Goal: Information Seeking & Learning: Find specific page/section

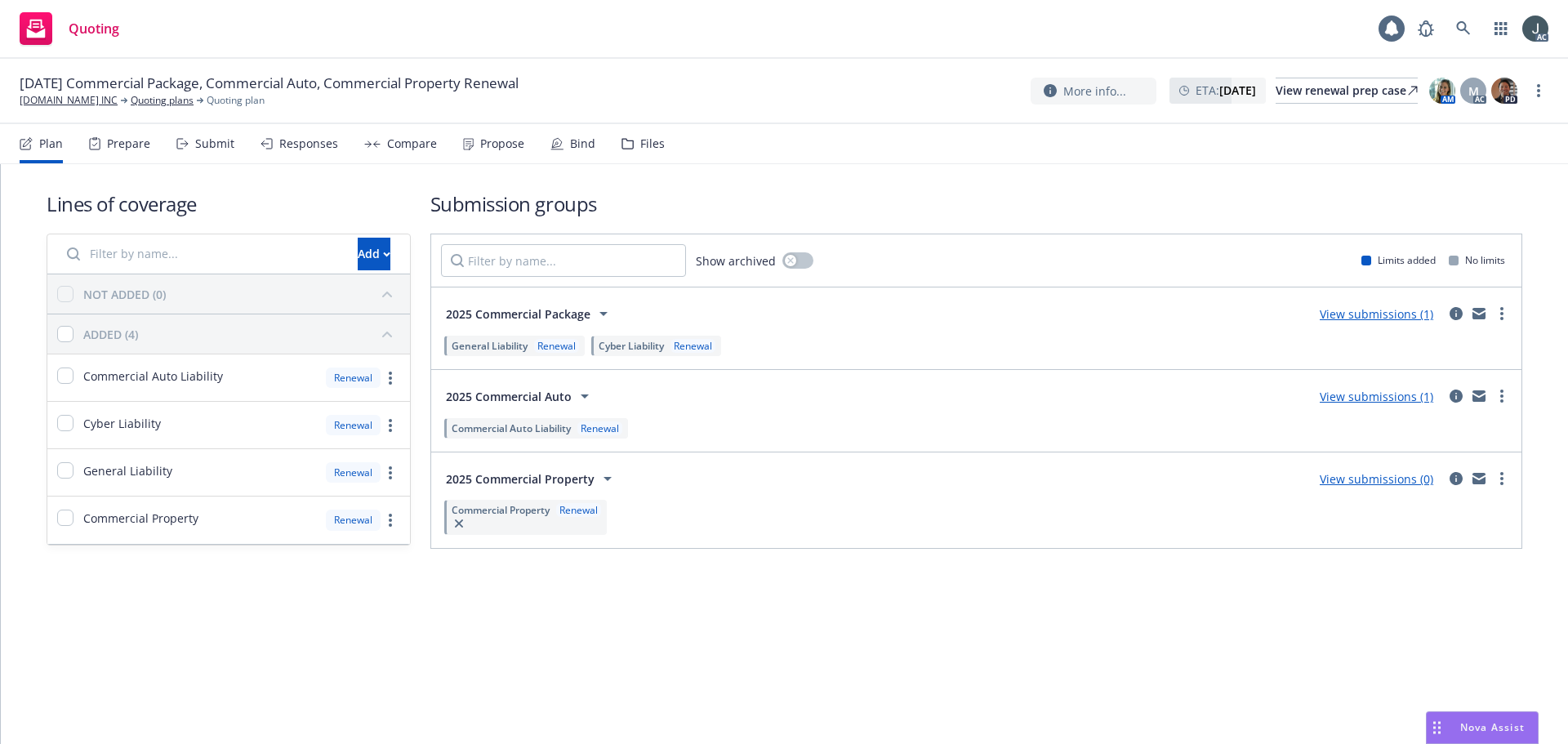
click at [117, 147] on div "Prepare" at bounding box center [128, 143] width 43 height 13
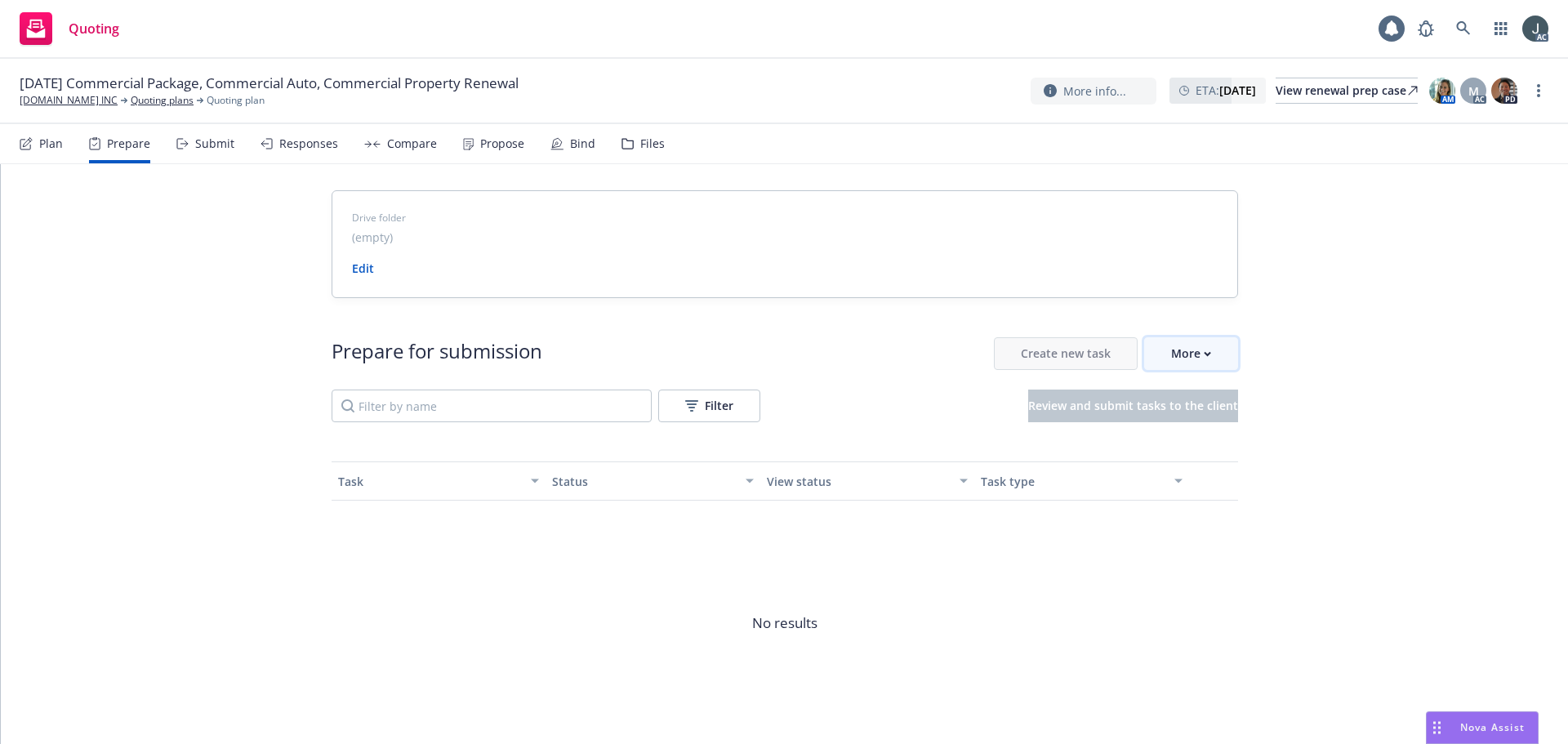
click at [1210, 352] on button "More" at bounding box center [1190, 353] width 94 height 33
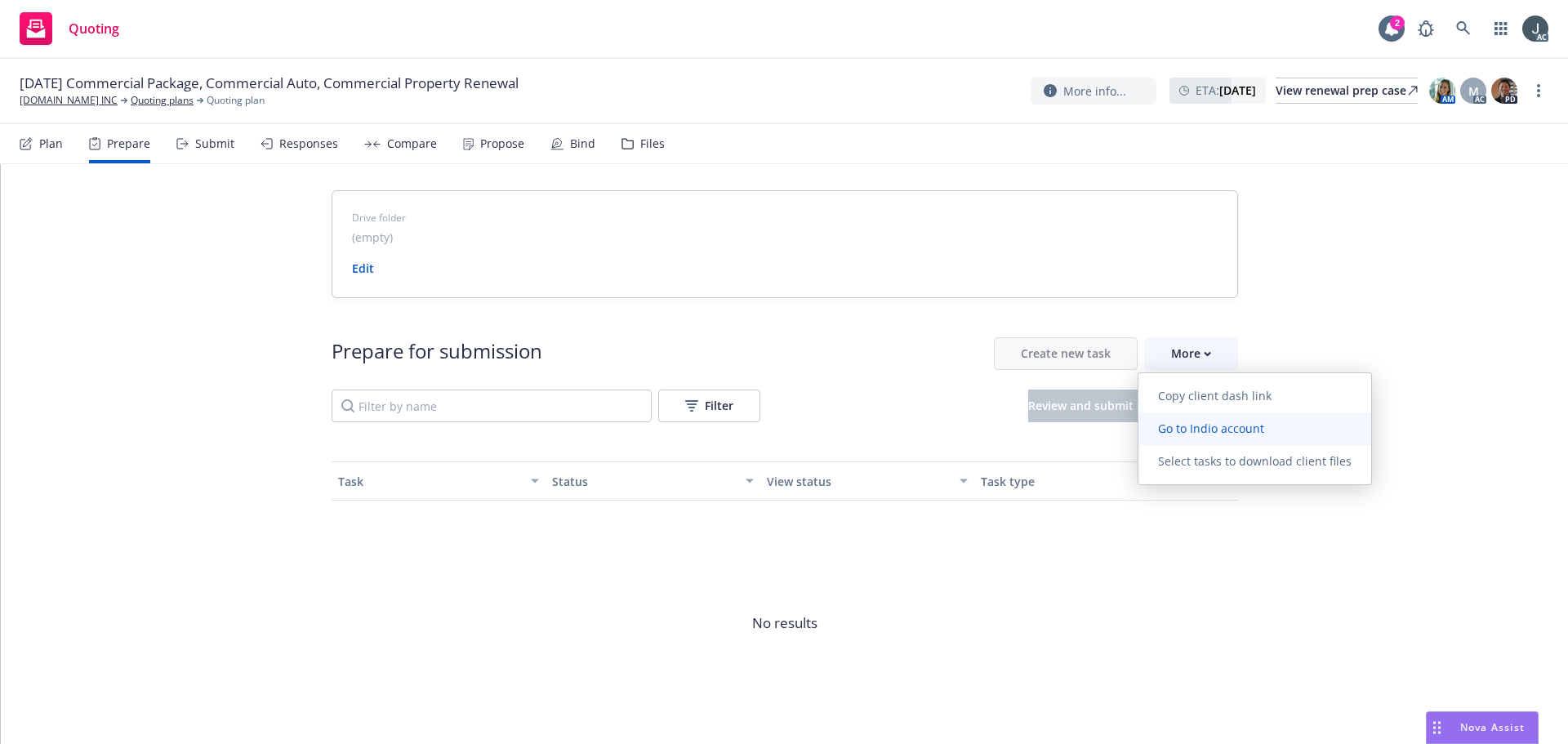
click at [1208, 420] on link "Go to Indio account" at bounding box center [1254, 428] width 233 height 33
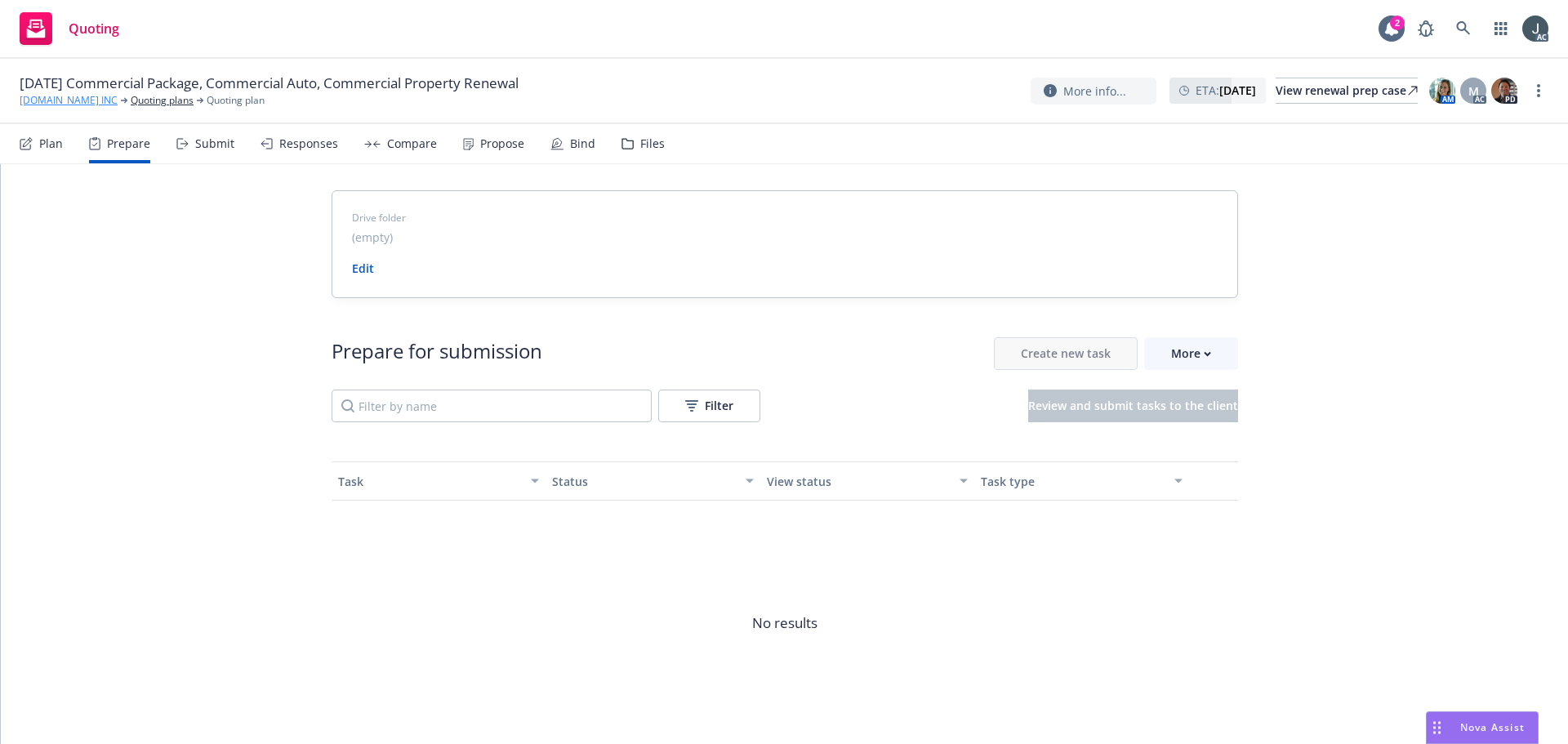
click at [42, 97] on link "[DOMAIN_NAME] INC" at bounding box center [69, 100] width 98 height 15
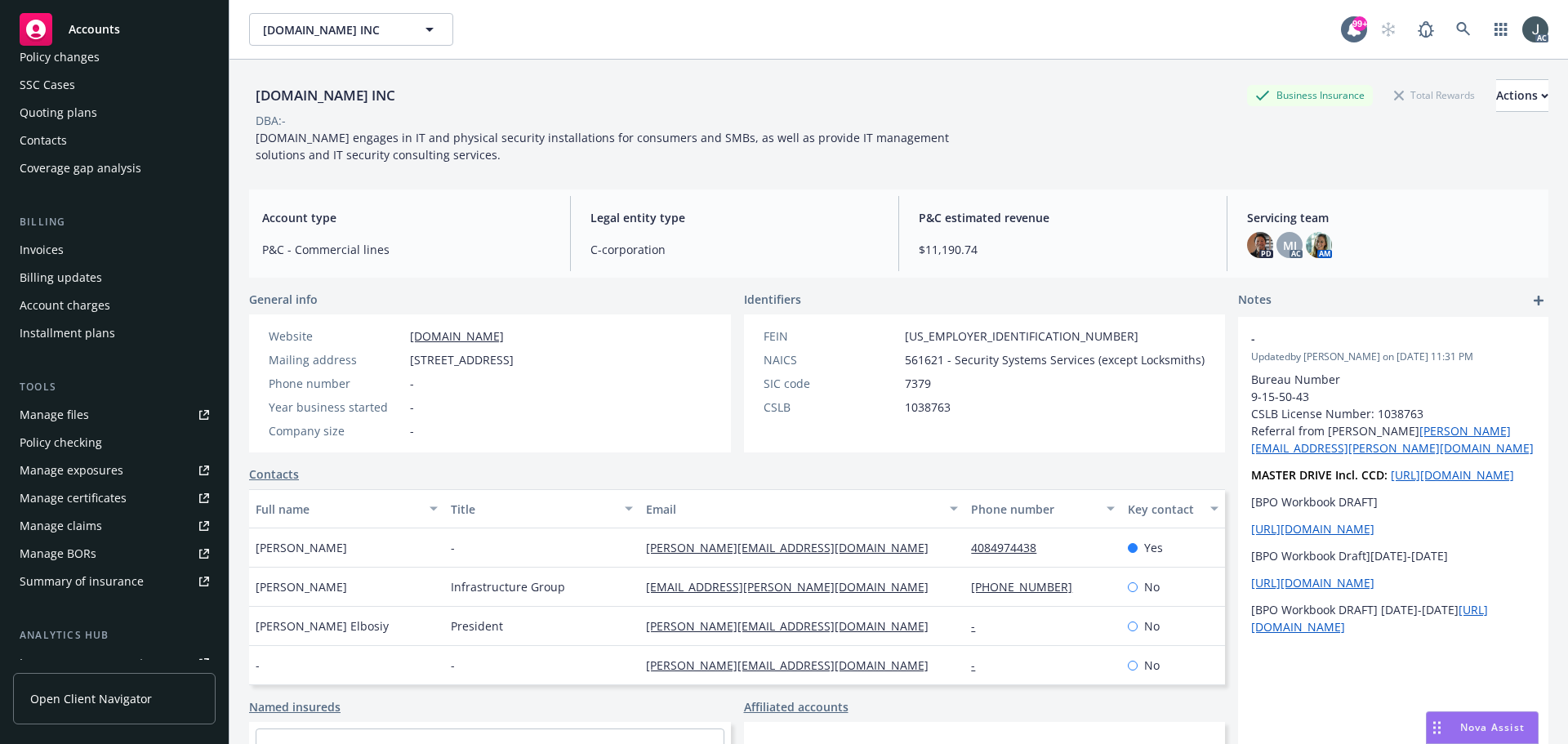
scroll to position [320, 0]
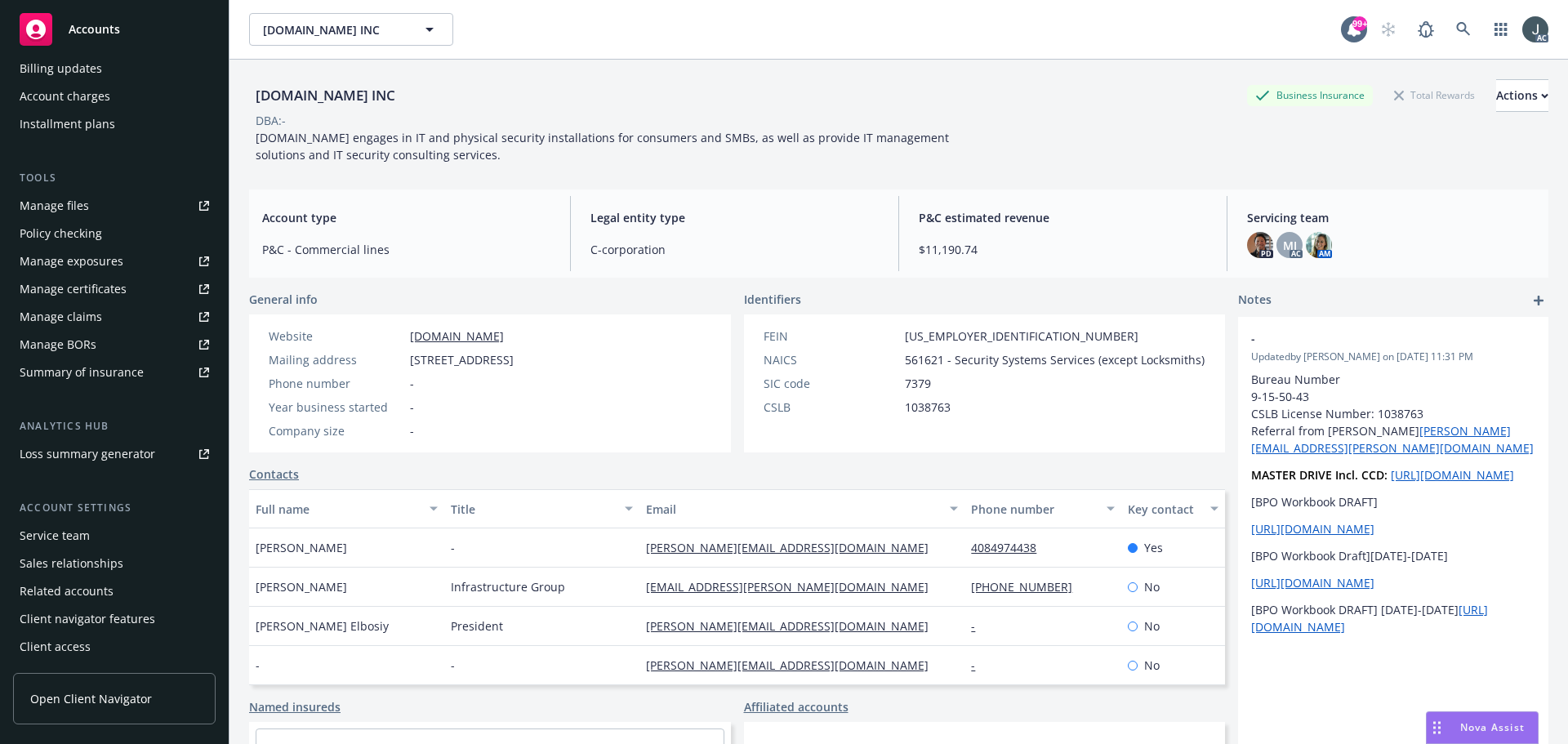
click at [56, 540] on div "Service team" at bounding box center [54, 535] width 70 height 26
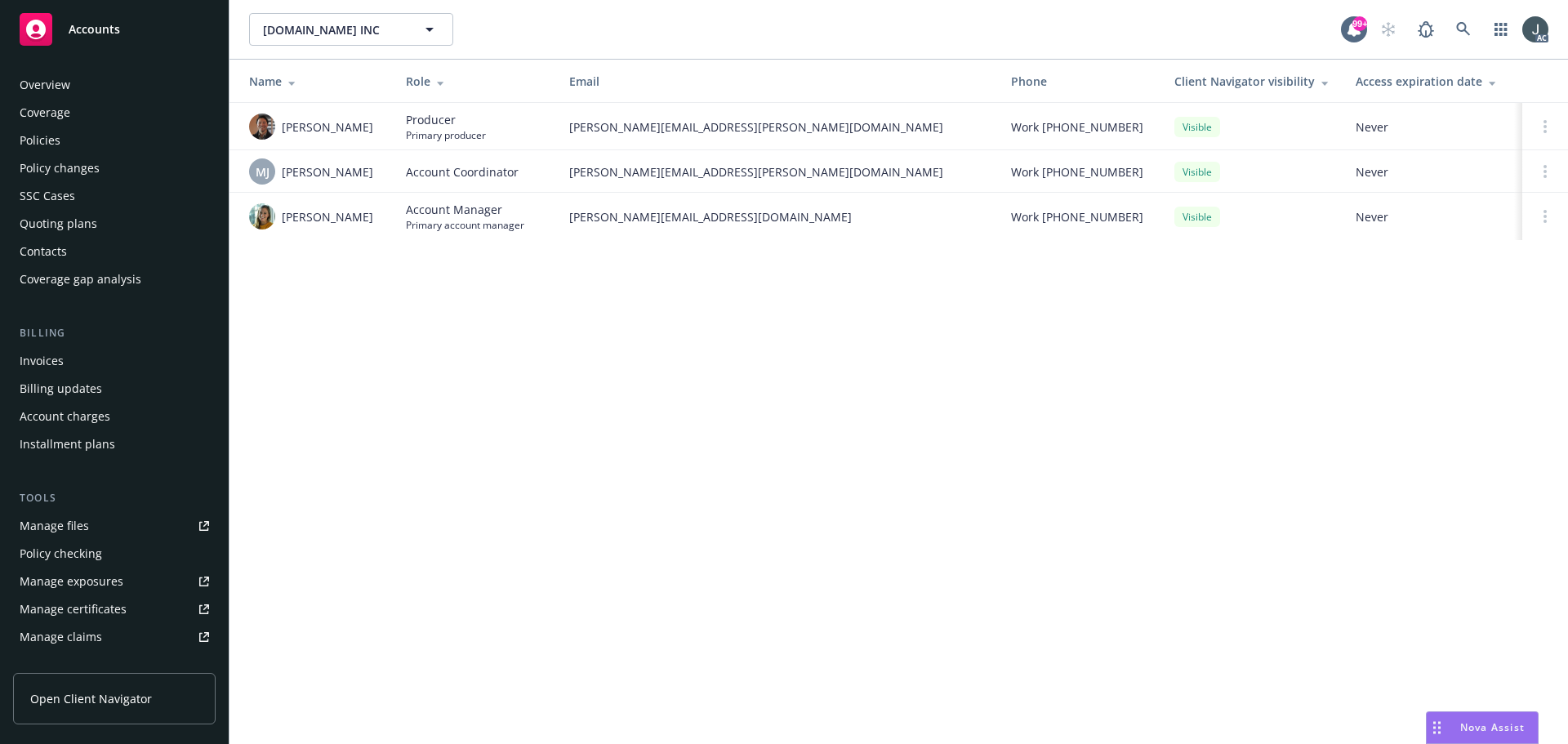
click at [53, 141] on div "Policies" at bounding box center [40, 141] width 41 height 26
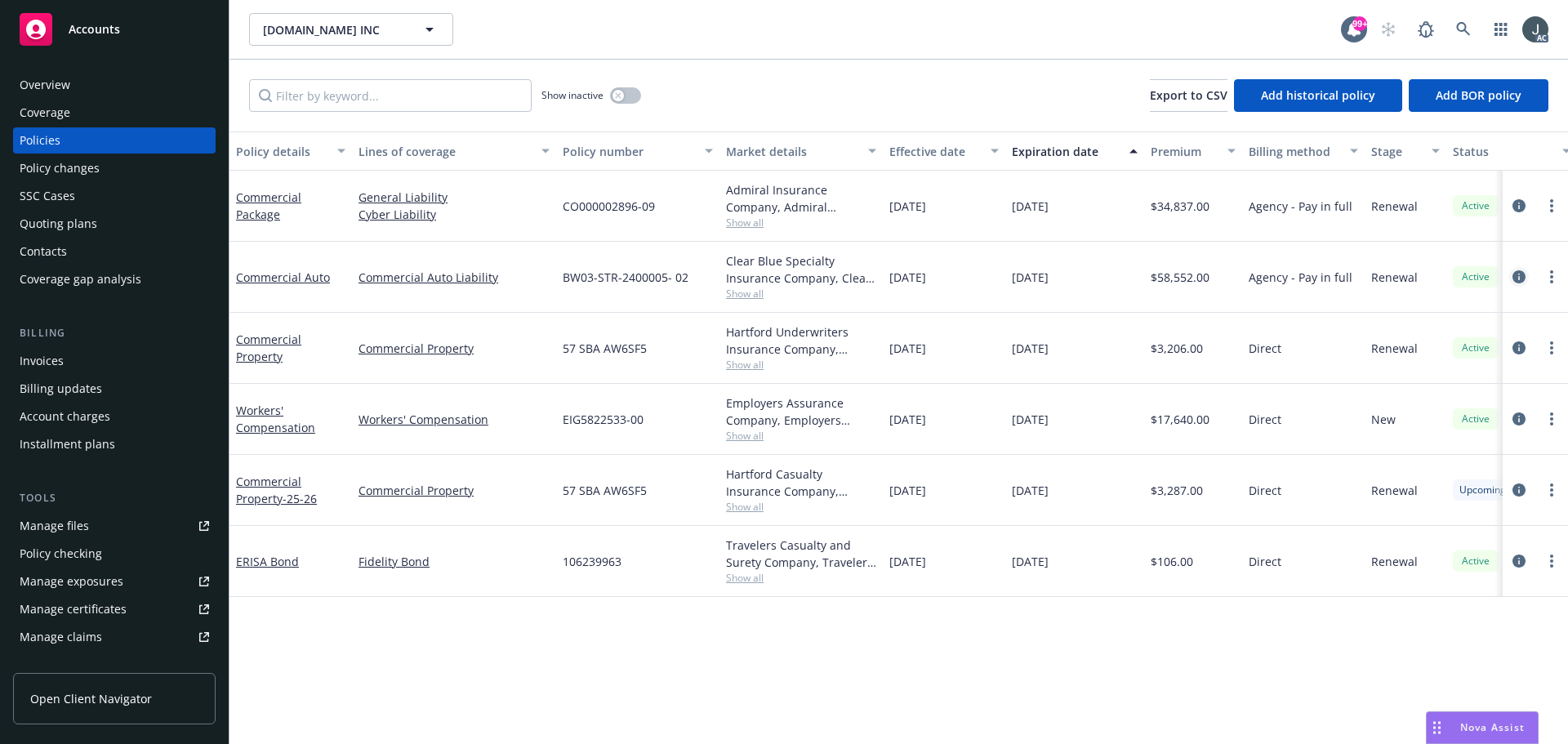
click at [1514, 275] on icon "circleInformation" at bounding box center [1518, 277] width 13 height 13
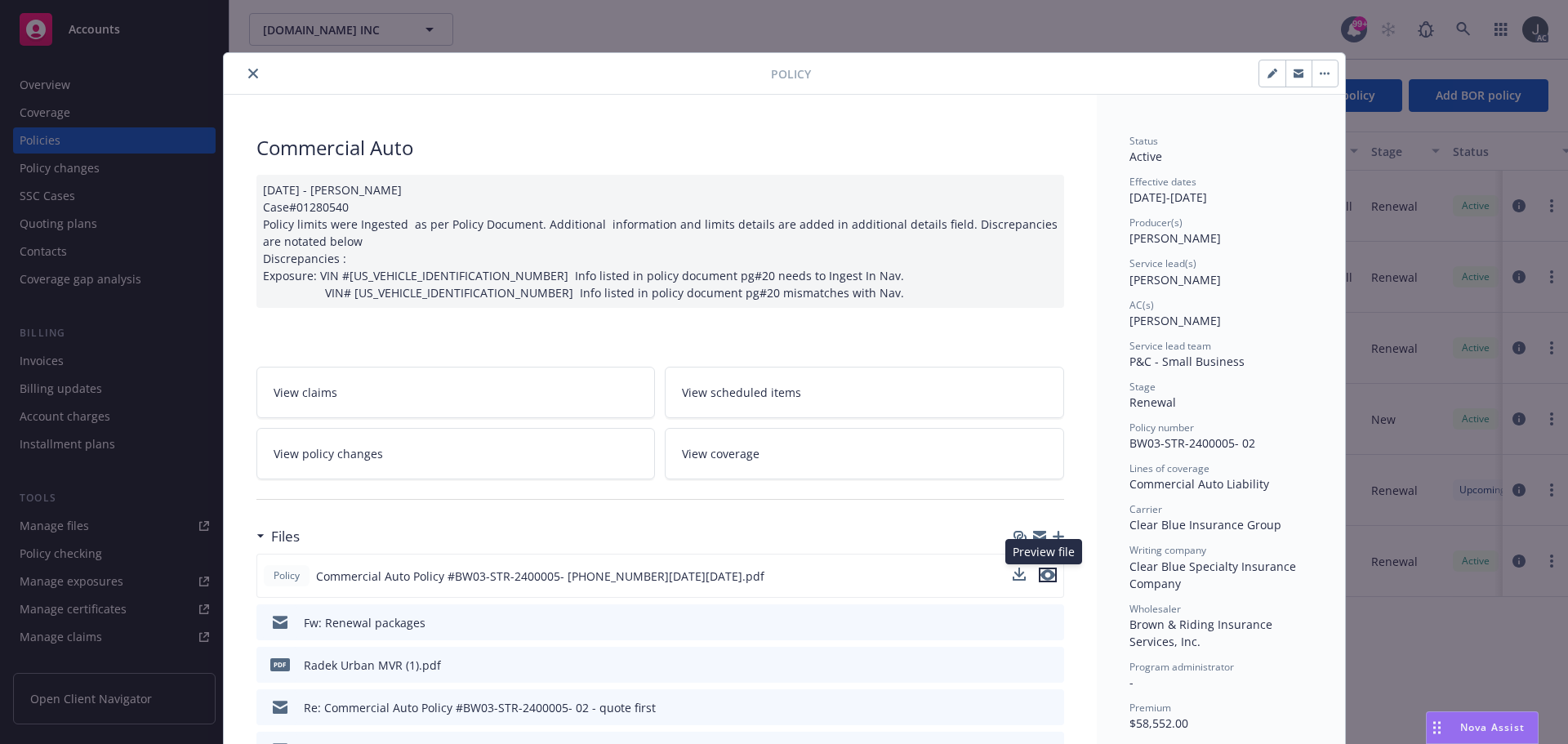
click at [1044, 575] on icon "preview file" at bounding box center [1047, 574] width 15 height 11
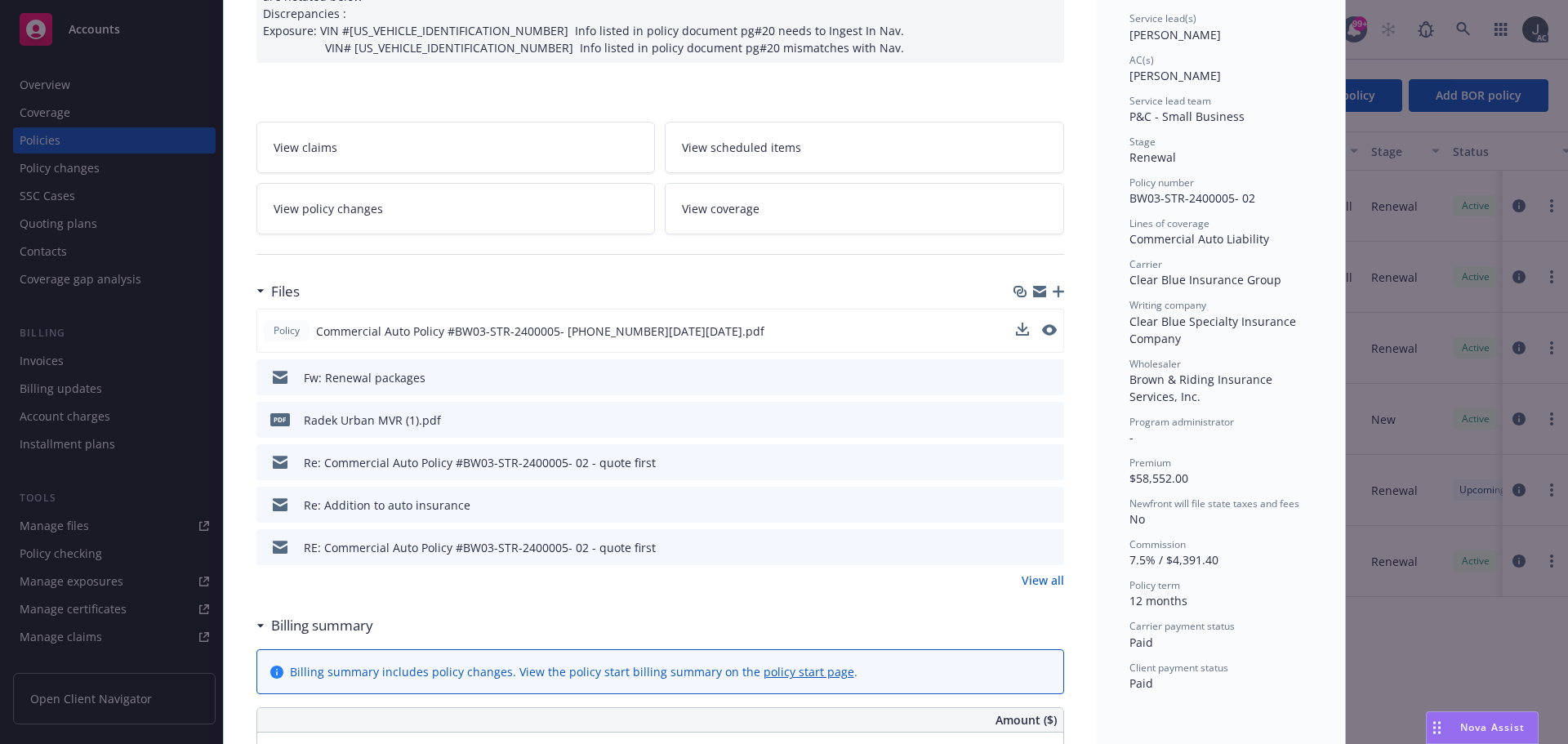
click at [1031, 581] on link "View all" at bounding box center [1042, 580] width 42 height 17
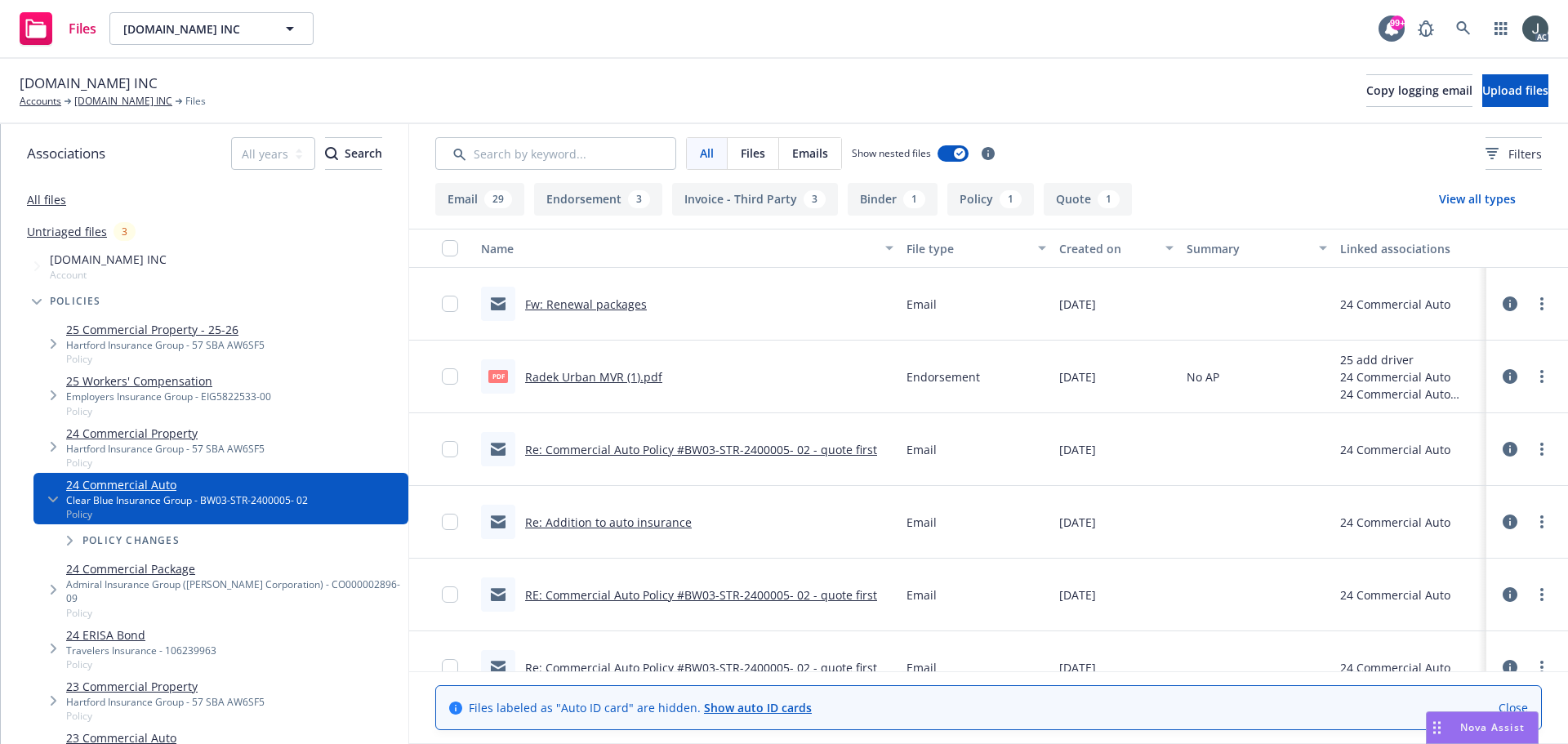
click at [631, 378] on link "Radek Urban MVR (1).pdf" at bounding box center [593, 377] width 137 height 16
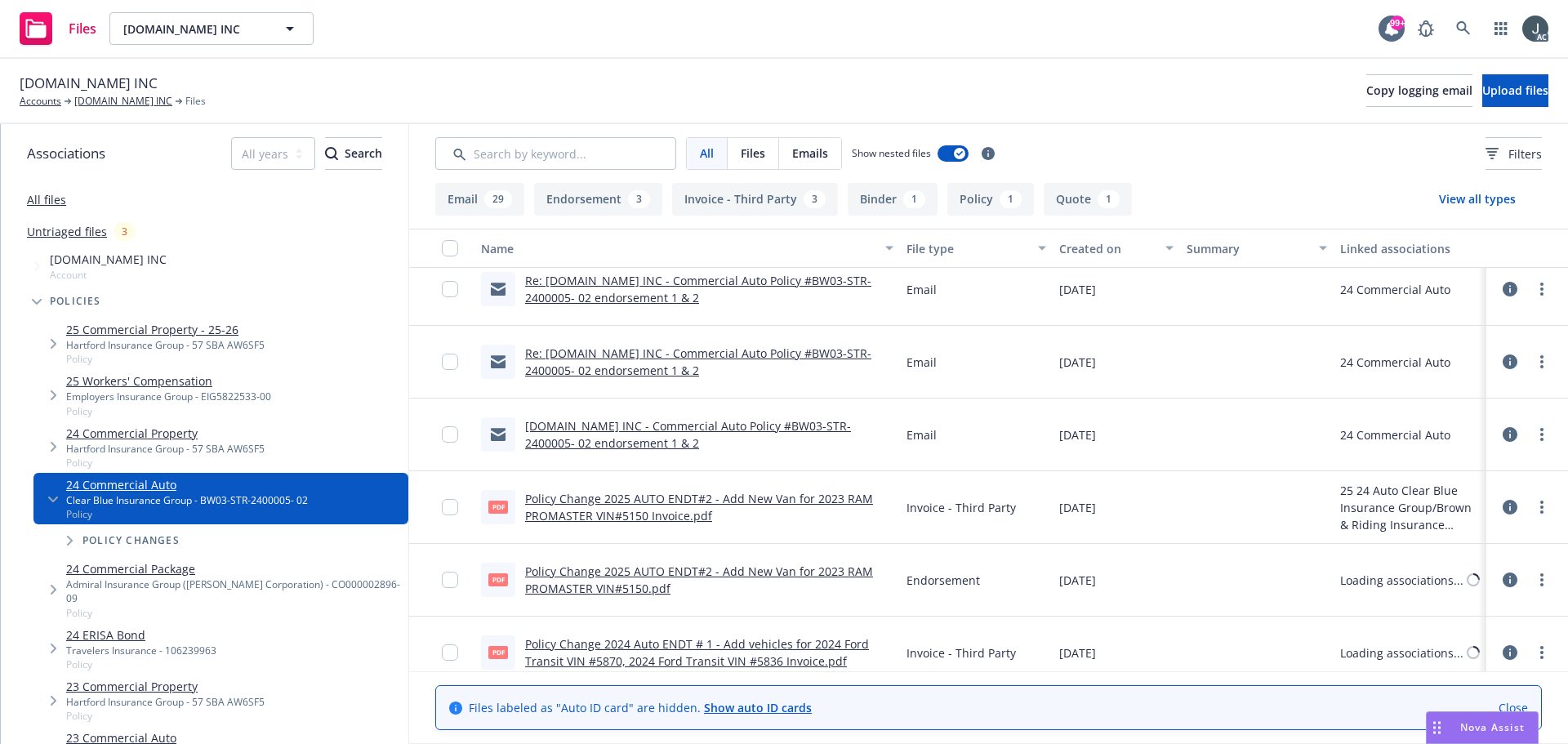
scroll to position [1470, 0]
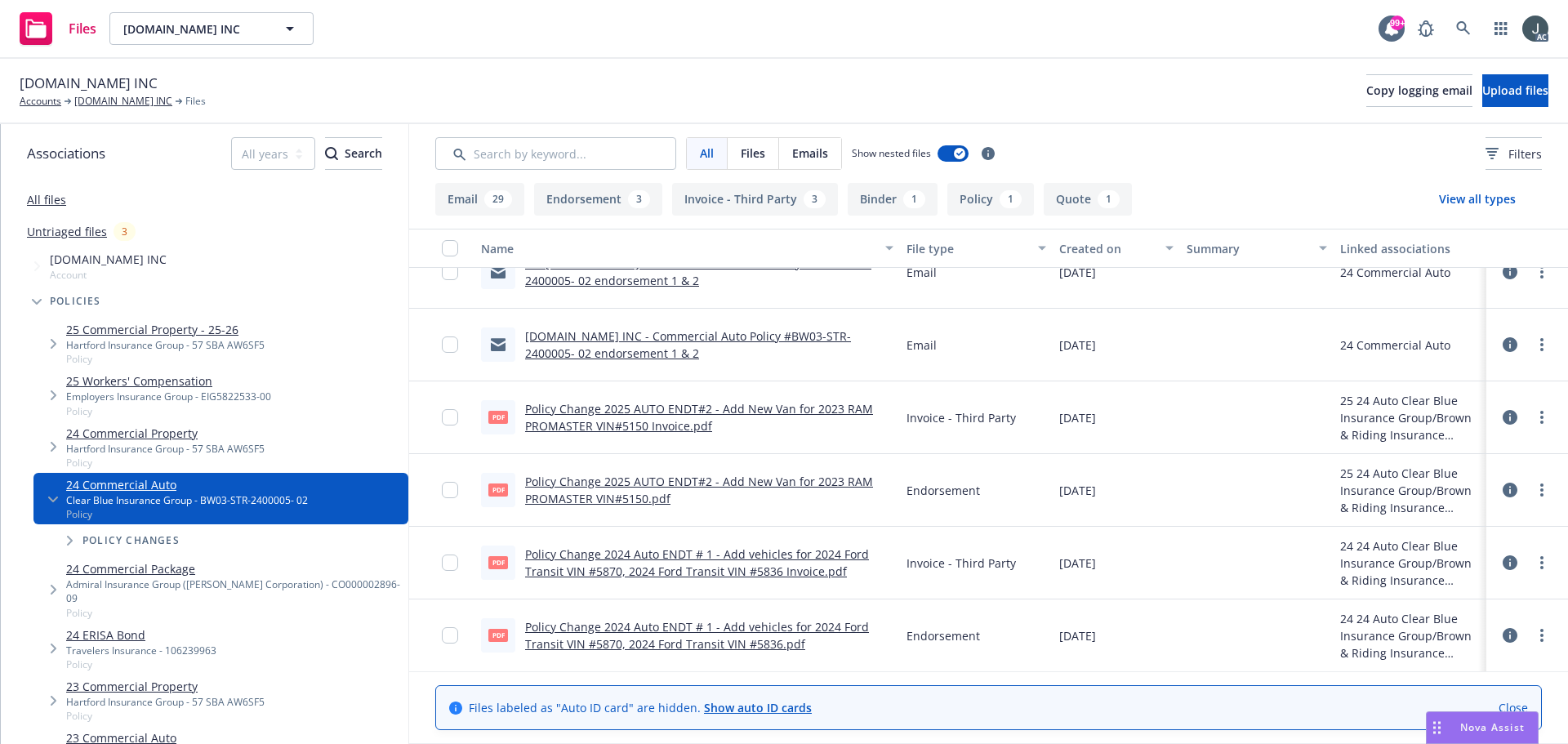
click at [710, 484] on link "Policy Change 2025 AUTO ENDT#2 - Add New Van for 2023 RAM PROMASTER VIN#5150.pdf" at bounding box center [698, 490] width 347 height 33
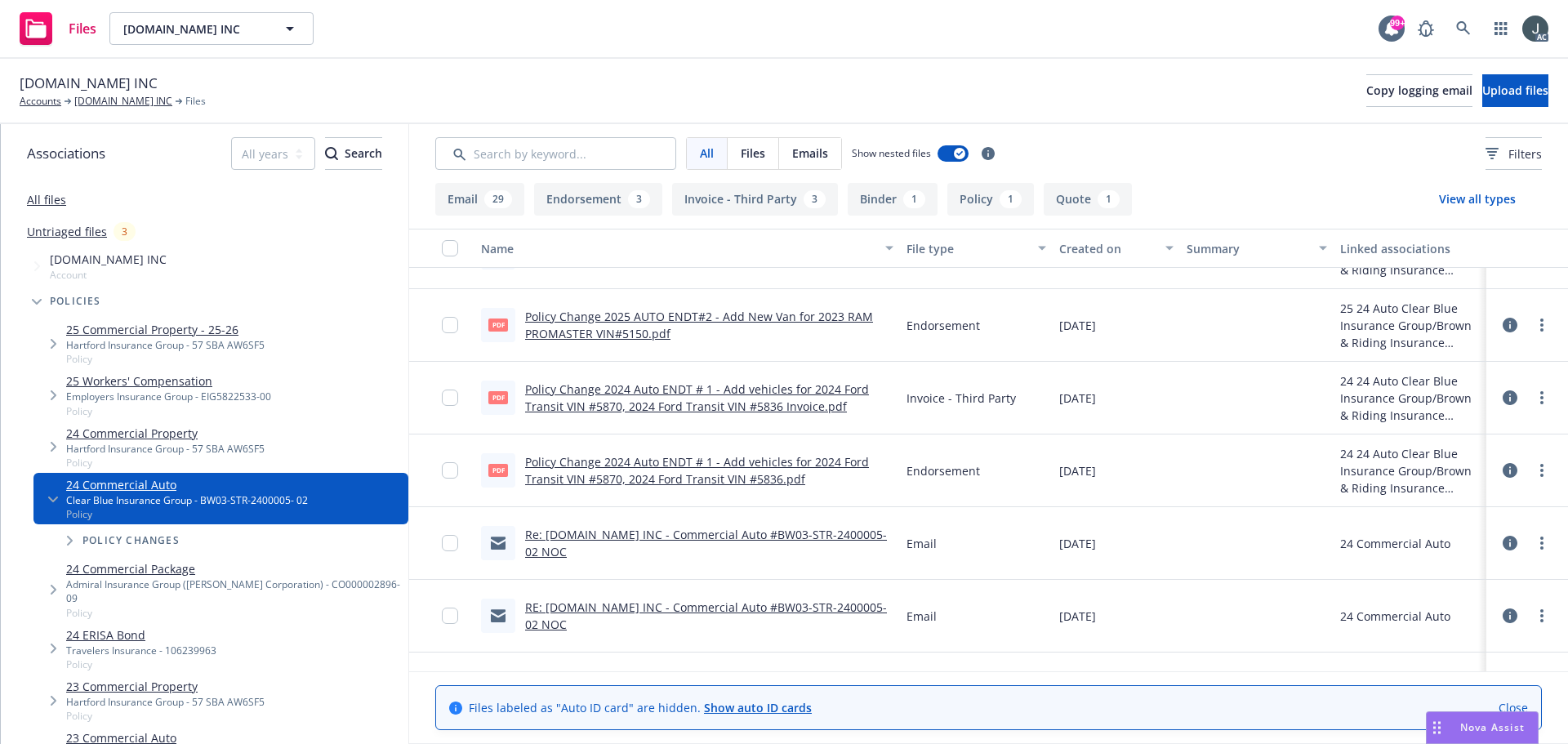
click at [740, 456] on link "Policy Change 2024 Auto ENDT # 1 - Add vehicles for 2024 Ford Transit VIN #5870…" at bounding box center [697, 471] width 344 height 33
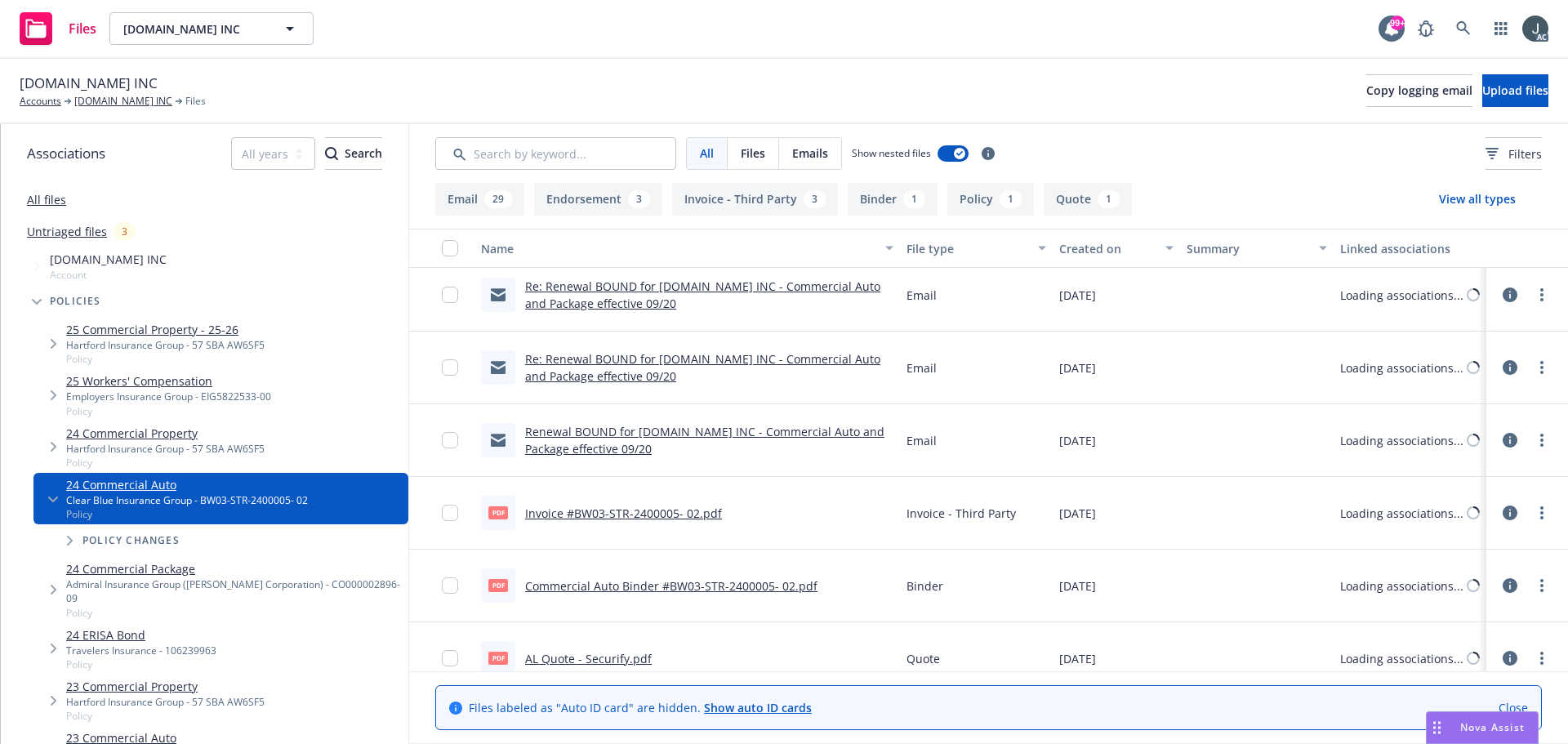
scroll to position [2333, 0]
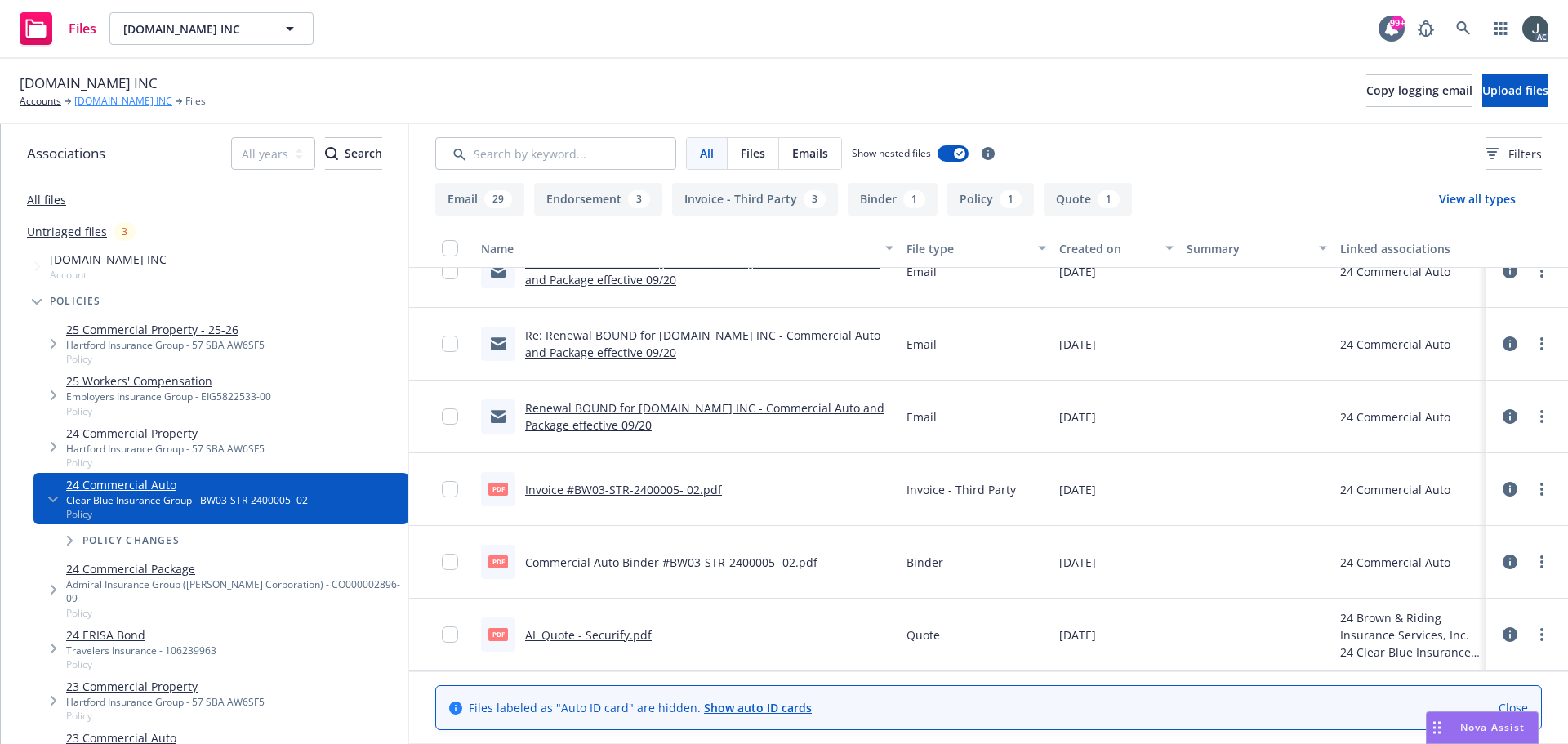
click at [141, 101] on link "[DOMAIN_NAME] INC" at bounding box center [123, 101] width 98 height 15
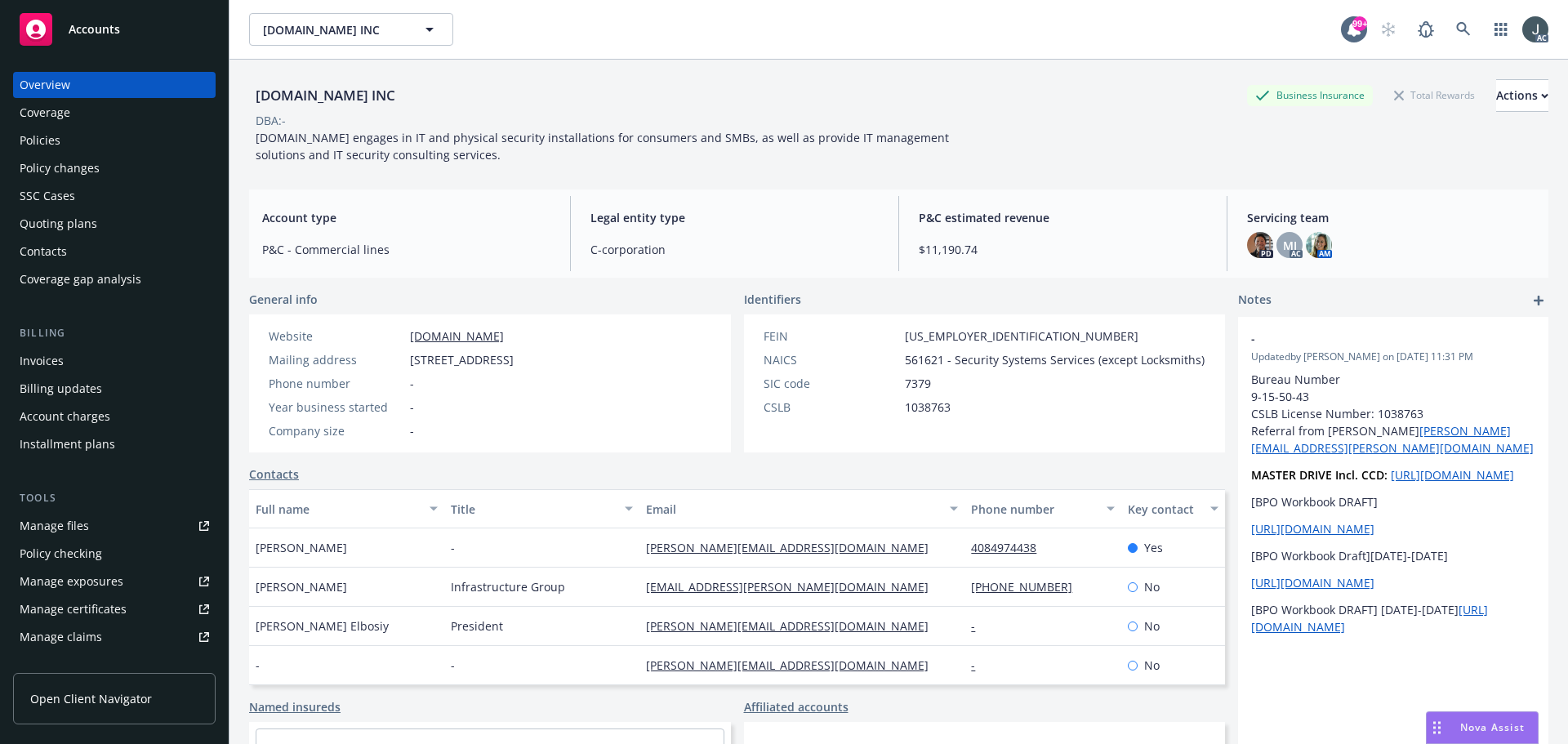
click at [47, 143] on div "Policies" at bounding box center [40, 141] width 41 height 26
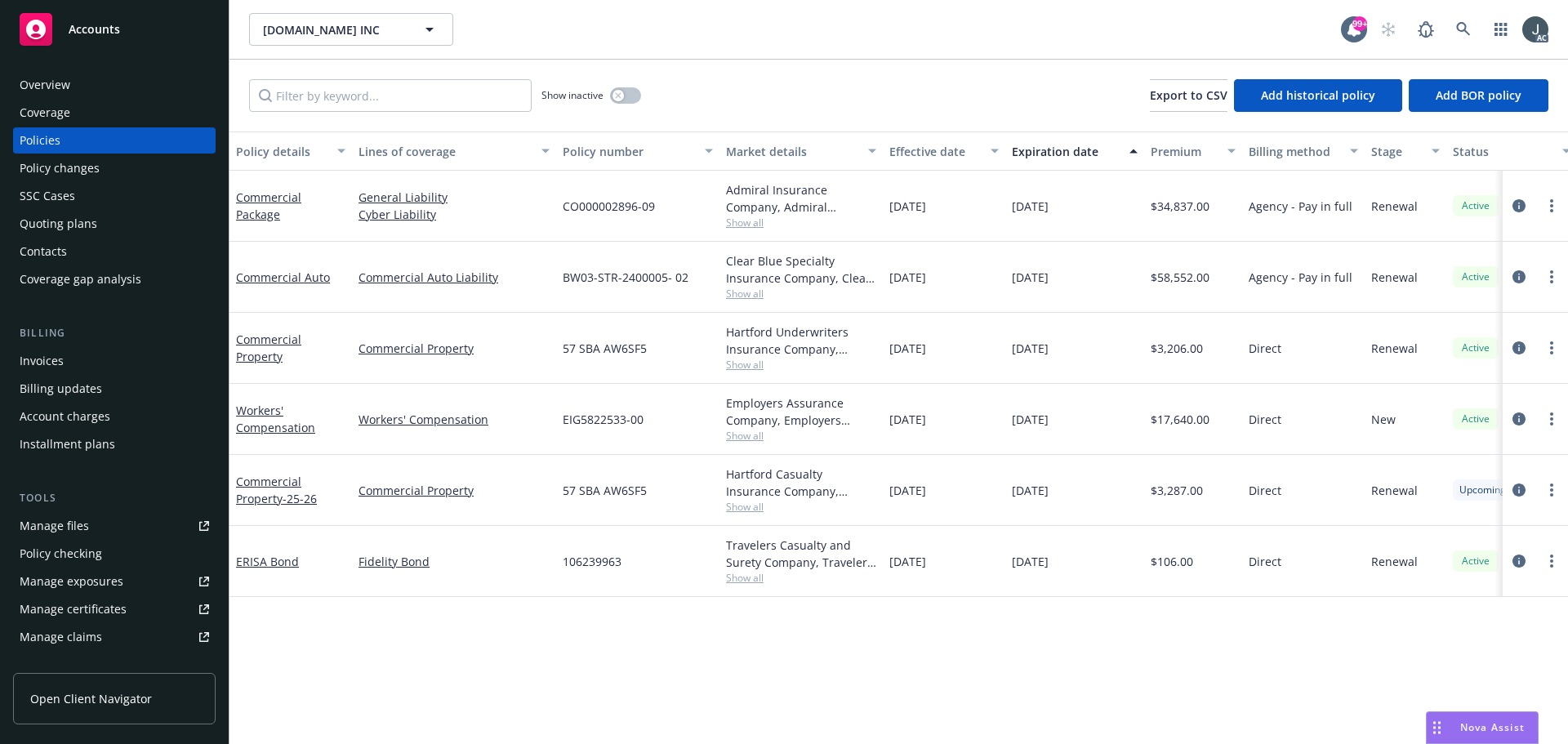
click at [81, 75] on div "Overview" at bounding box center [115, 84] width 190 height 26
